Goal: Information Seeking & Learning: Learn about a topic

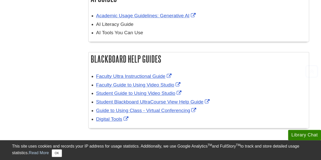
scroll to position [228, 0]
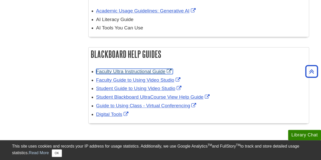
click at [137, 71] on link "Faculty Ultra Instructional Guide" at bounding box center [134, 71] width 77 height 5
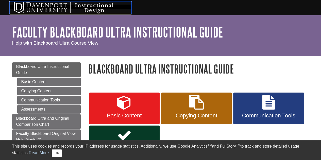
click at [49, 12] on img at bounding box center [71, 7] width 122 height 13
